Goal: Check status: Check status

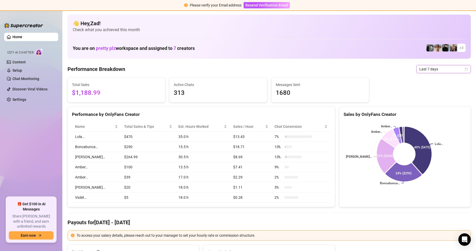
click at [448, 66] on span "Last 7 days" at bounding box center [443, 69] width 48 height 8
click at [424, 112] on div "Custom date" at bounding box center [439, 113] width 46 height 6
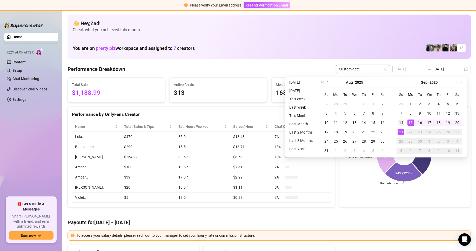
type input "[DATE]"
click at [402, 123] on div "14" at bounding box center [401, 122] width 6 height 6
type input "[DATE]"
click at [455, 124] on div "20" at bounding box center [457, 122] width 6 height 6
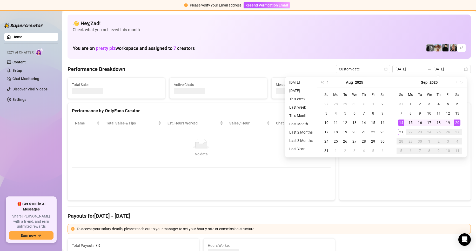
type input "[DATE]"
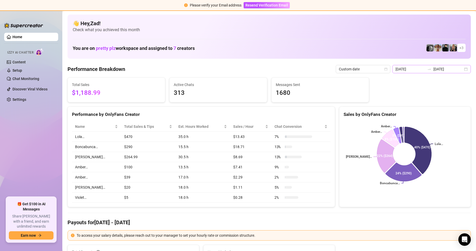
click at [462, 69] on div "[DATE] [DATE]" at bounding box center [431, 69] width 78 height 8
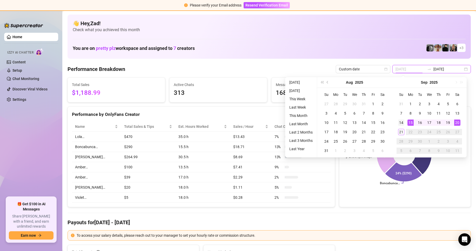
type input "[DATE]"
click at [402, 121] on div "14" at bounding box center [401, 122] width 6 height 6
type input "[DATE]"
click at [439, 121] on div "18" at bounding box center [438, 122] width 6 height 6
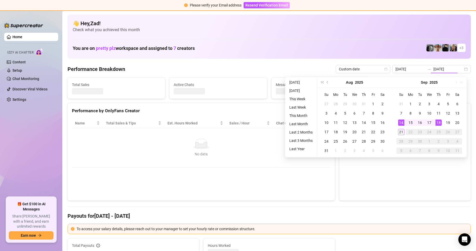
type input "[DATE]"
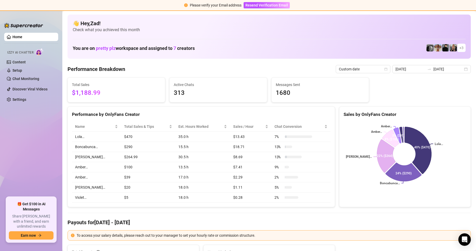
click at [463, 70] on div "[DATE] [DATE]" at bounding box center [431, 69] width 78 height 8
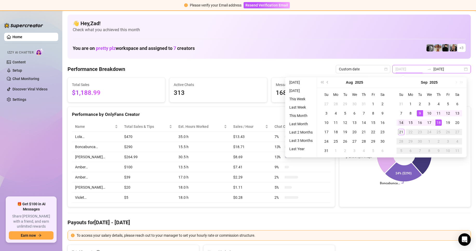
type input "[DATE]"
click at [403, 125] on div "14" at bounding box center [401, 122] width 6 height 6
type input "[DATE]"
click at [455, 124] on div "20" at bounding box center [457, 122] width 6 height 6
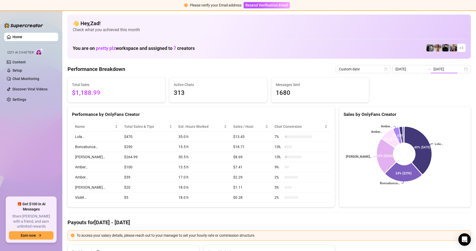
type input "[DATE]"
drag, startPoint x: 345, startPoint y: 42, endPoint x: 348, endPoint y: 38, distance: 4.7
click at [345, 42] on div "You are on pretty plz workspace and assigned to 7 creators + 3" at bounding box center [269, 47] width 393 height 11
